Goal: Complete application form

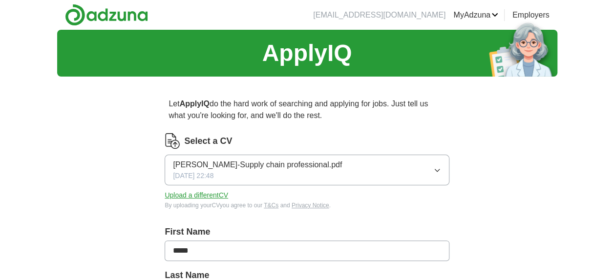
click at [206, 197] on button "Upload a different CV" at bounding box center [196, 195] width 63 height 10
click at [436, 167] on icon "button" at bounding box center [437, 171] width 8 height 8
click at [217, 196] on button "Upload a different CV" at bounding box center [196, 195] width 63 height 10
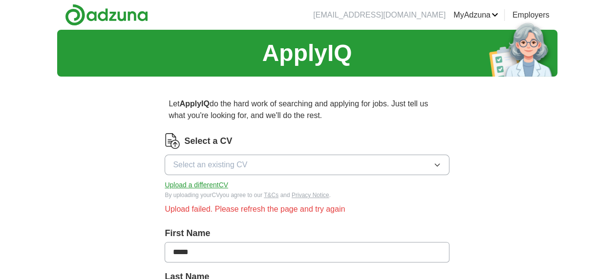
click at [219, 185] on button "Upload a different CV" at bounding box center [196, 185] width 63 height 10
click at [244, 160] on span "Select an existing CV" at bounding box center [210, 165] width 74 height 12
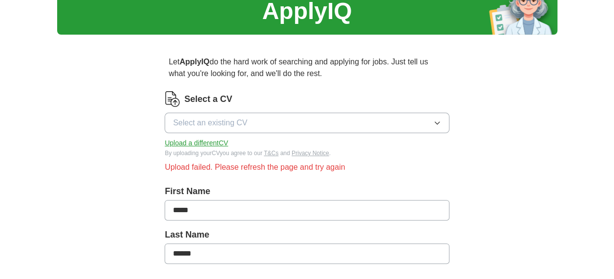
scroll to position [40, 0]
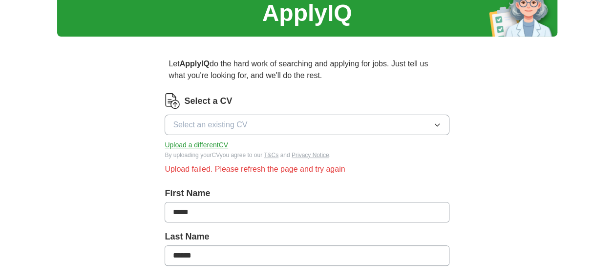
click at [214, 144] on button "Upload a different CV" at bounding box center [196, 145] width 63 height 10
